Goal: Task Accomplishment & Management: Use online tool/utility

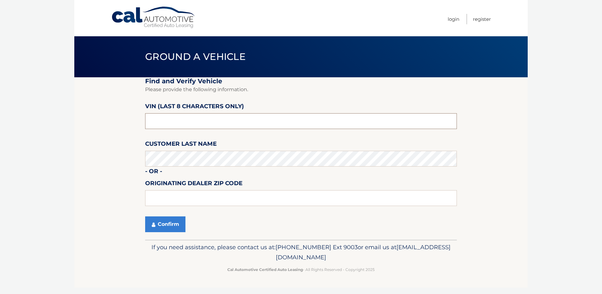
click at [214, 123] on input "text" at bounding box center [301, 121] width 312 height 16
drag, startPoint x: 45, startPoint y: 139, endPoint x: 118, endPoint y: 152, distance: 74.5
click at [45, 139] on body "Cal Automotive Menu Login Register Ground a Vehicle" at bounding box center [301, 147] width 602 height 294
click at [191, 119] on input "text" at bounding box center [301, 121] width 312 height 16
paste input "P3410631"
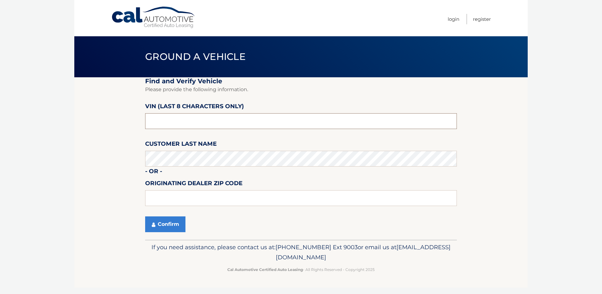
type input "P3410631"
click at [102, 116] on section "Find and Verify Vehicle Please provide the following information. VIN (last 8 c…" at bounding box center [301, 158] width 454 height 162
click at [168, 221] on button "Confirm" at bounding box center [165, 224] width 40 height 16
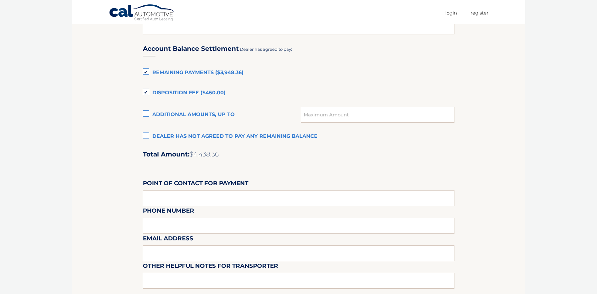
scroll to position [364, 0]
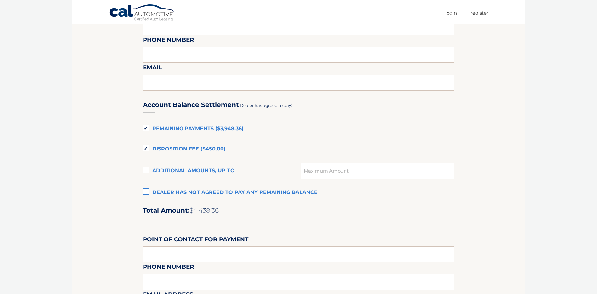
click at [128, 87] on section "Maturity Date: [DATE] Or, click here to be directed to a quote for dealer purch…" at bounding box center [299, 58] width 454 height 690
